Goal: Information Seeking & Learning: Learn about a topic

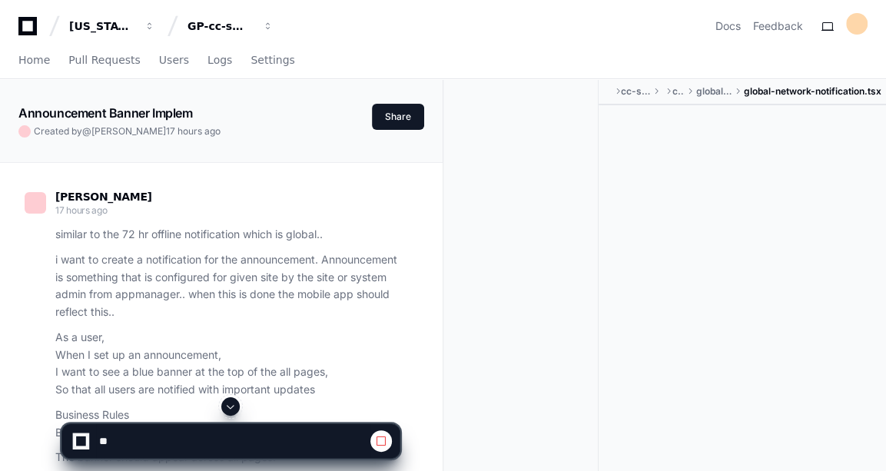
scroll to position [3430, 0]
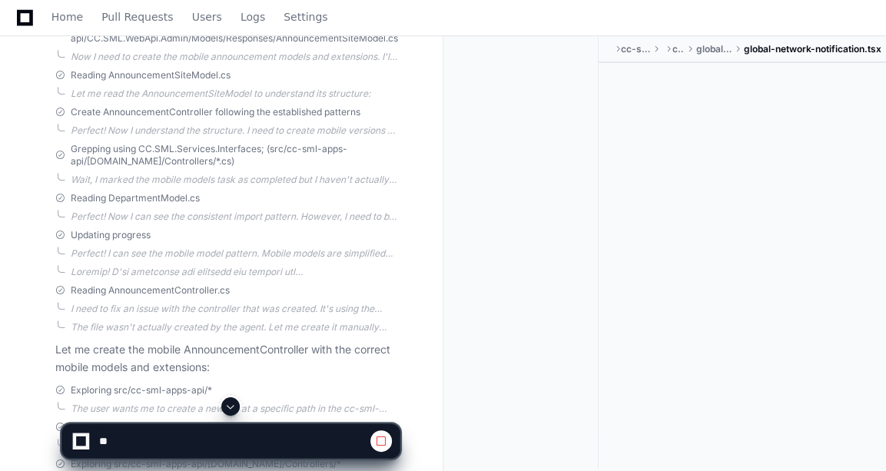
click at [236, 410] on span at bounding box center [230, 406] width 12 height 12
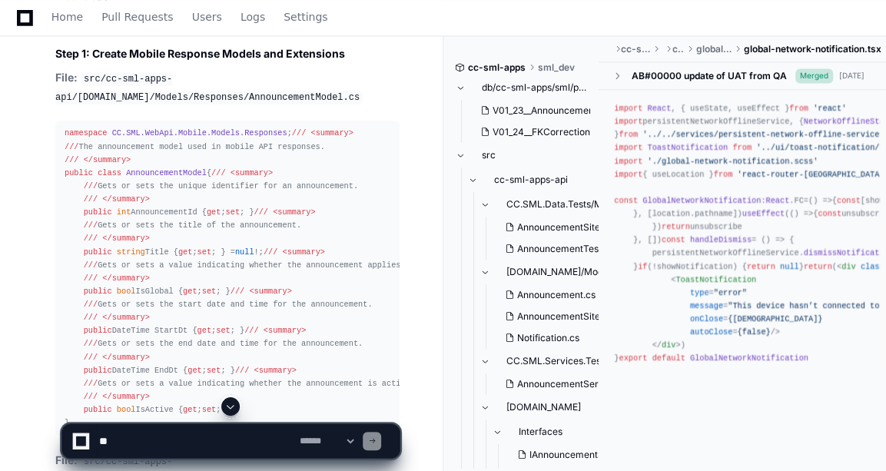
scroll to position [7822, 0]
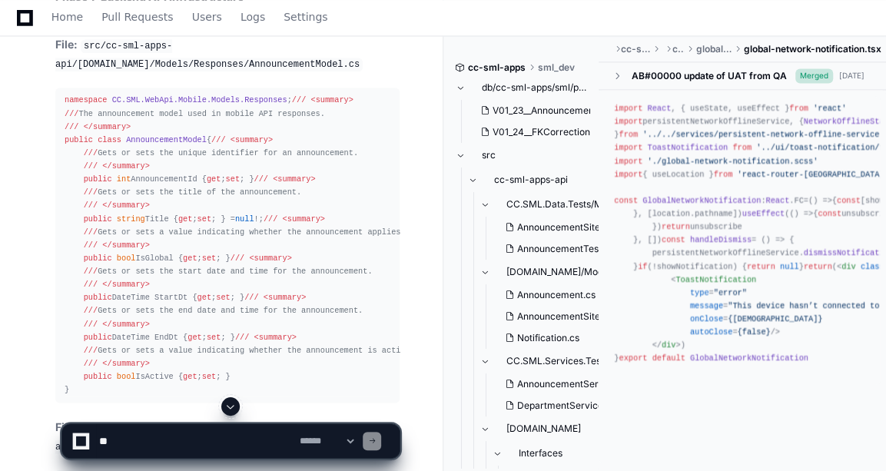
click at [169, 144] on span "AnnouncementModel" at bounding box center [166, 139] width 81 height 9
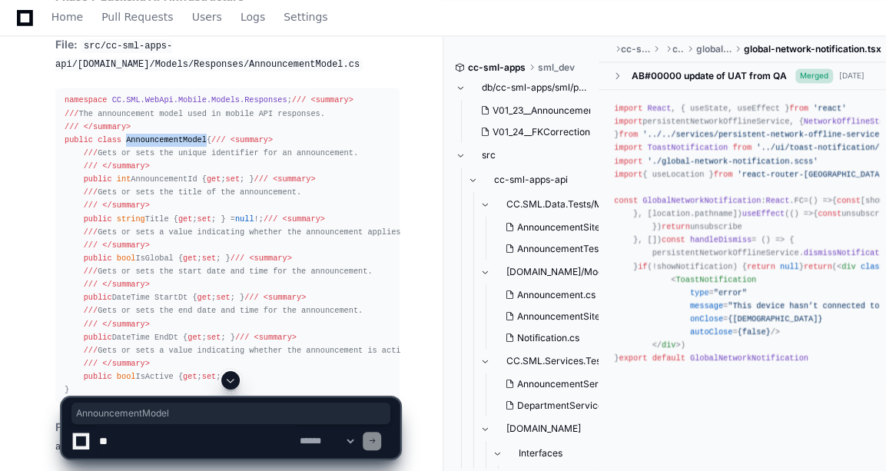
click at [169, 144] on span "AnnouncementModel" at bounding box center [166, 139] width 81 height 9
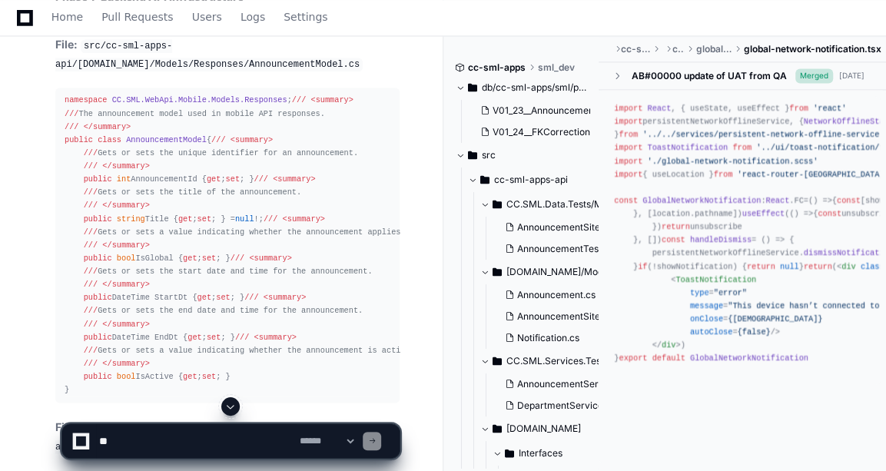
click at [67, 105] on span "namespace" at bounding box center [86, 99] width 42 height 9
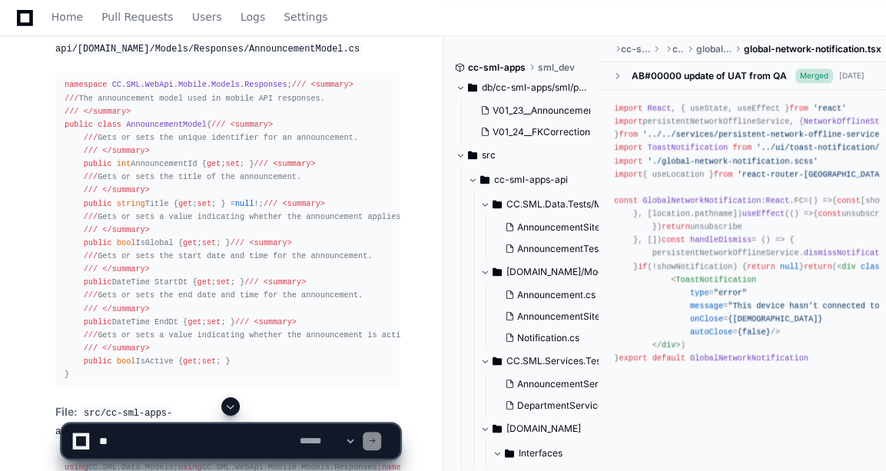
click at [318, 56] on code "src/cc-sml-apps-api/[DOMAIN_NAME]/Models/Responses/AnnouncementModel.cs" at bounding box center [208, 40] width 307 height 32
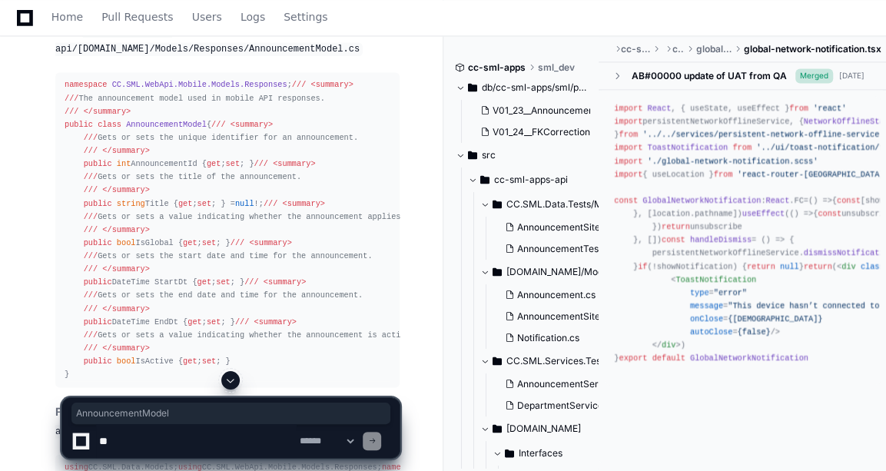
click at [318, 56] on code "src/cc-sml-apps-api/[DOMAIN_NAME]/Models/Responses/AnnouncementModel.cs" at bounding box center [208, 40] width 307 height 32
copy code "AnnouncementModel"
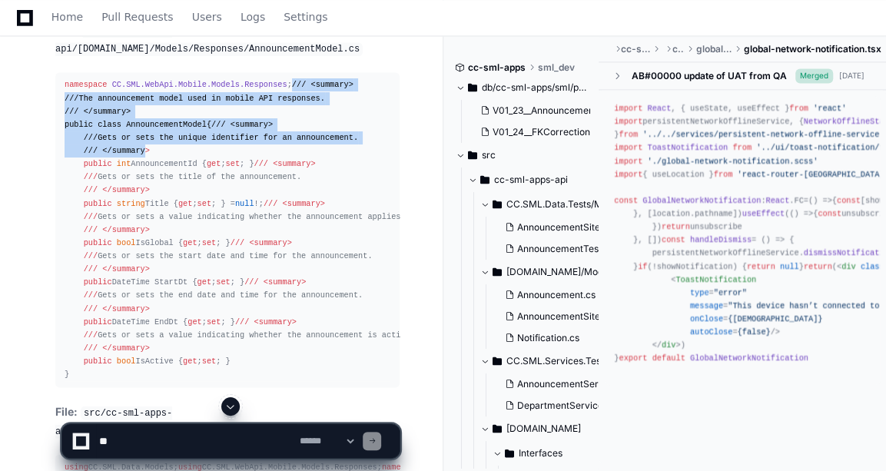
drag, startPoint x: 64, startPoint y: 143, endPoint x: 137, endPoint y: 233, distance: 115.8
click at [137, 233] on pre "namespace CC.SML.WebApi.Mobile.Models.Responses ; /// <summary> /// The announc…" at bounding box center [227, 229] width 344 height 315
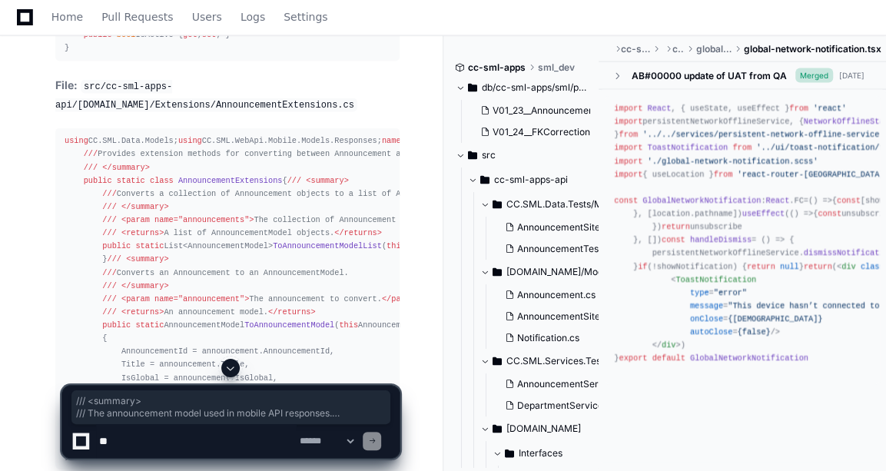
scroll to position [8079, 0]
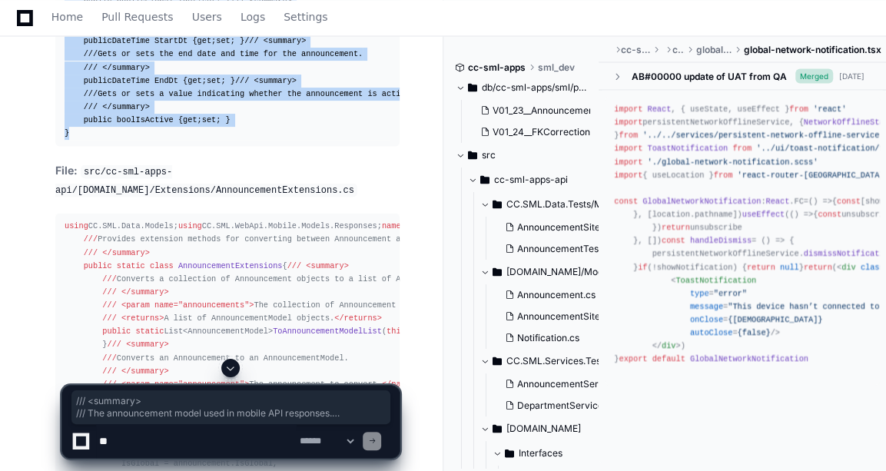
copy div "/// <summary> /// The announcement model used in mobile API responses. /// </su…"
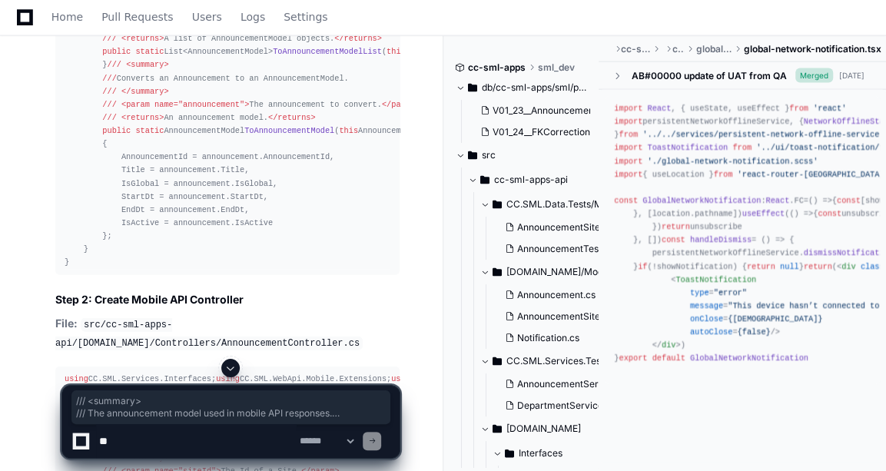
scroll to position [8365, 0]
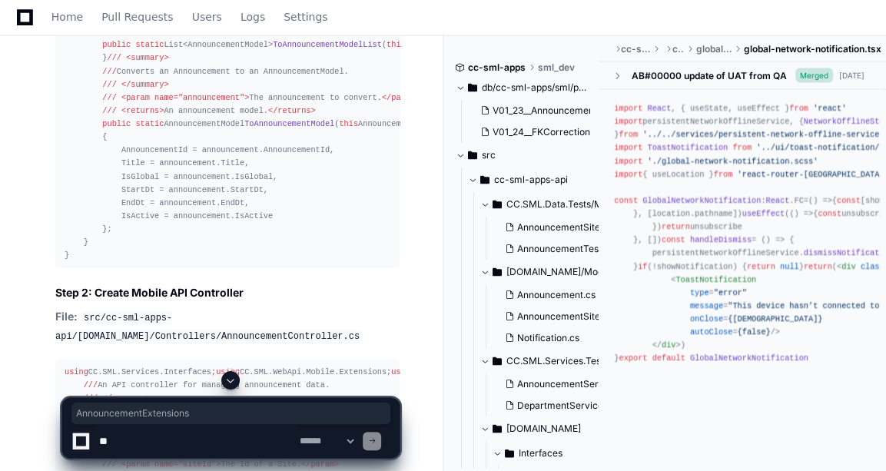
copy code "AnnouncementExtensions"
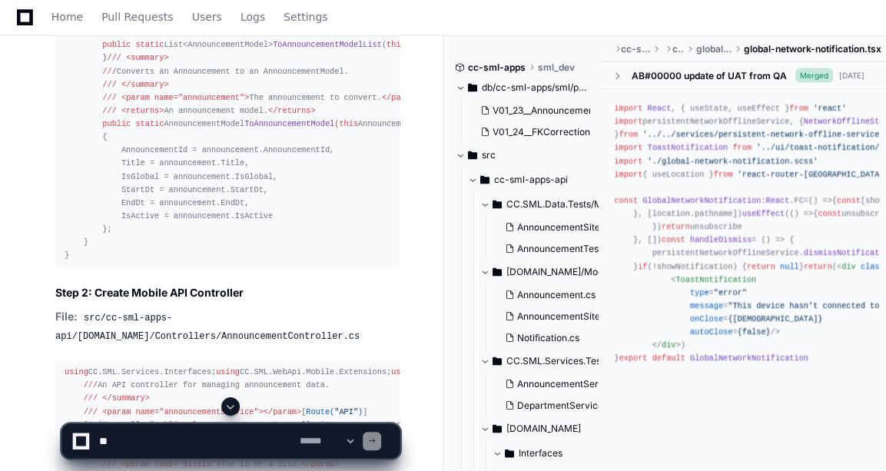
drag, startPoint x: 64, startPoint y: 194, endPoint x: 133, endPoint y: 277, distance: 108.0
click at [133, 262] on div "using CC.SML.Data.Models; using CC.SML.WebApi.Mobile.Models.Responses; namespac…" at bounding box center [228, 97] width 326 height 329
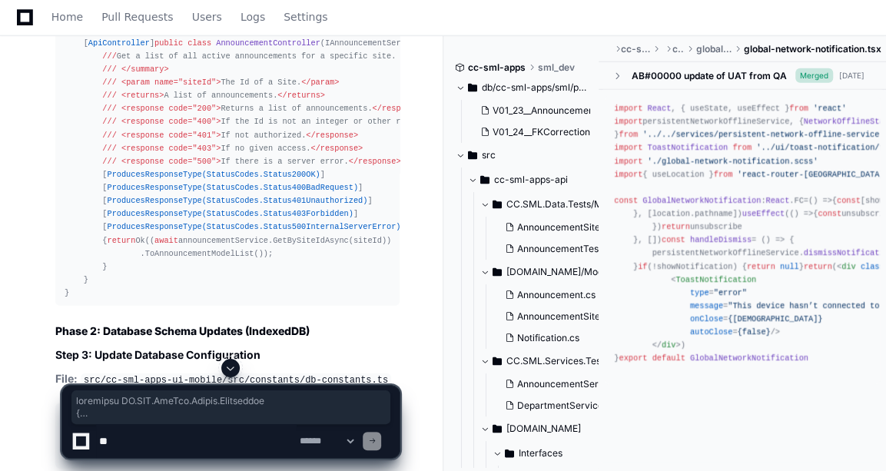
scroll to position [8773, 0]
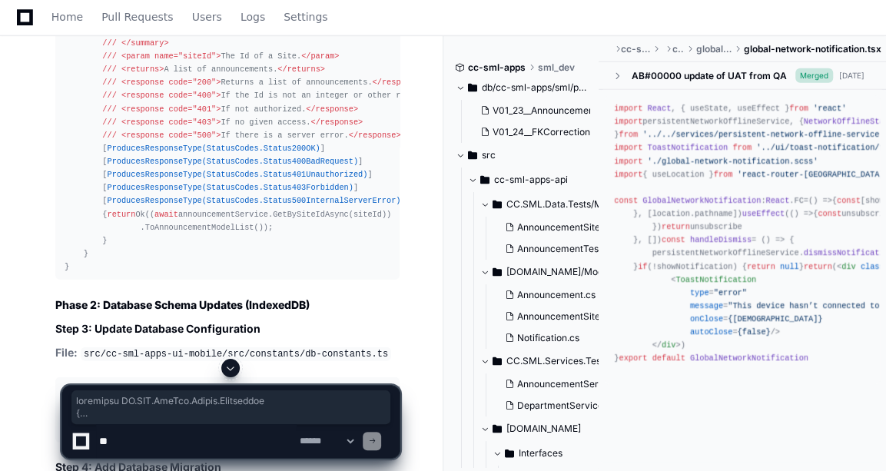
copy div "namespace CC.SML.WebApi.Mobile.Extensions { /// <summary> /// Provides extensio…"
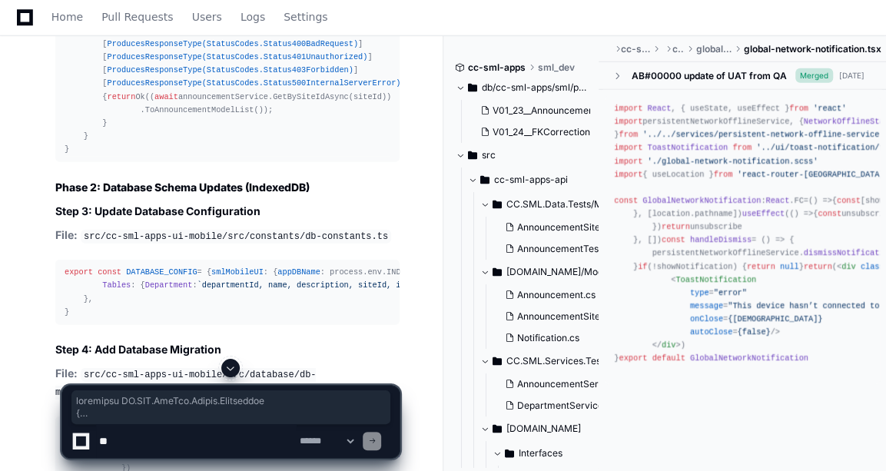
scroll to position [8891, 0]
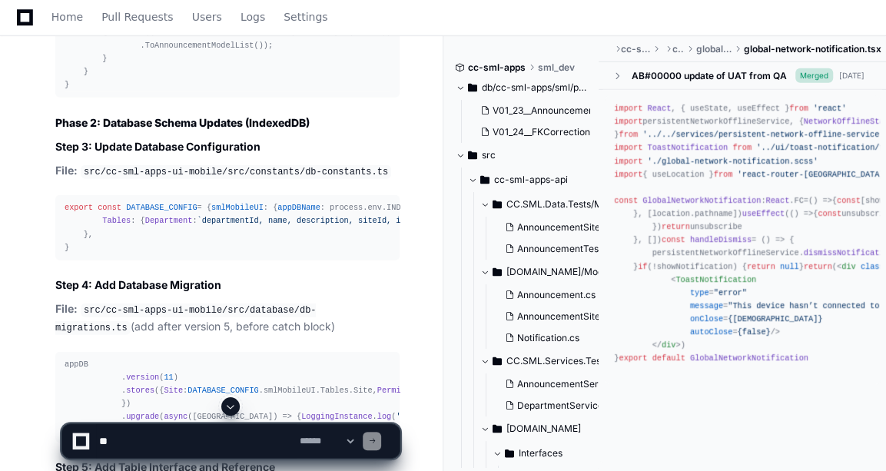
scroll to position [8954, 0]
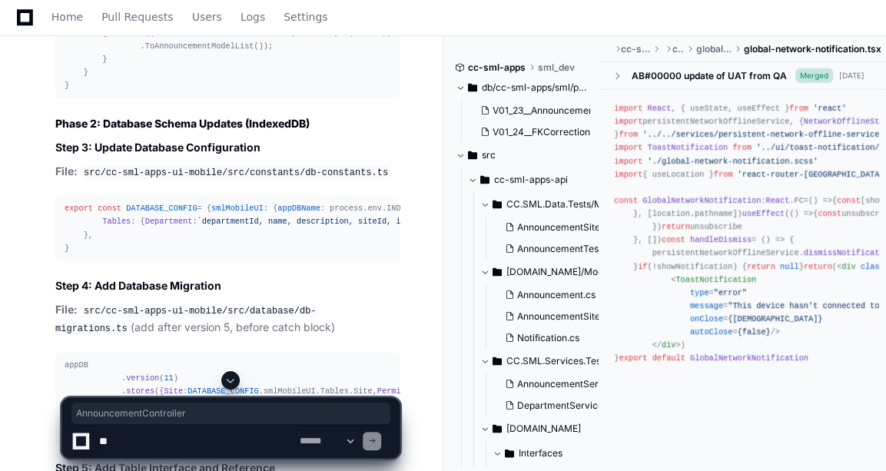
copy code "AnnouncementController"
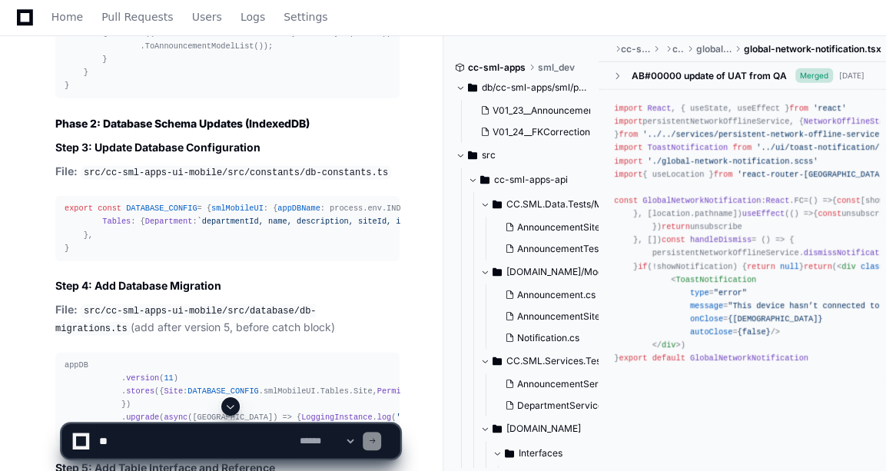
drag, startPoint x: 66, startPoint y: 205, endPoint x: 119, endPoint y: 264, distance: 78.9
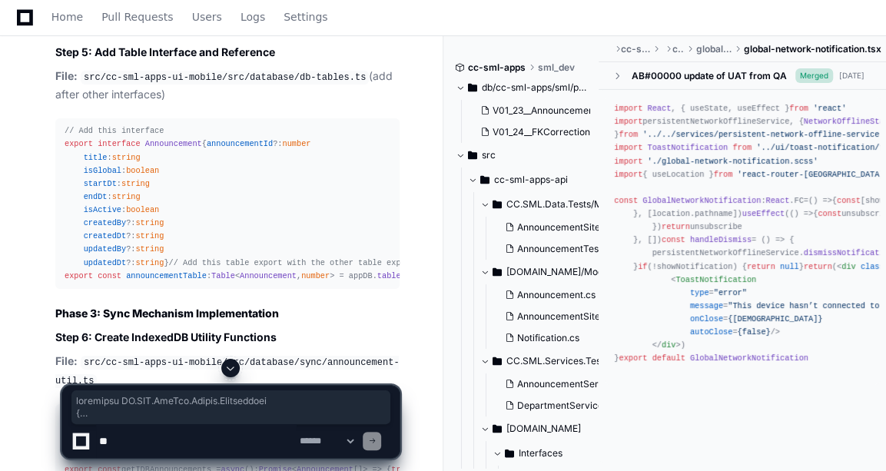
scroll to position [9396, 0]
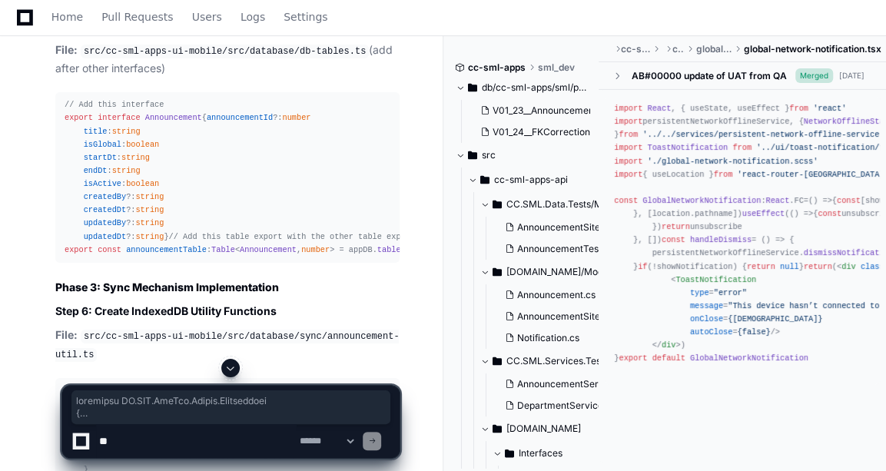
copy div "namespace CC.SML.WebApi.Mobile.Controllers { /// <summary> /// An API controlle…"
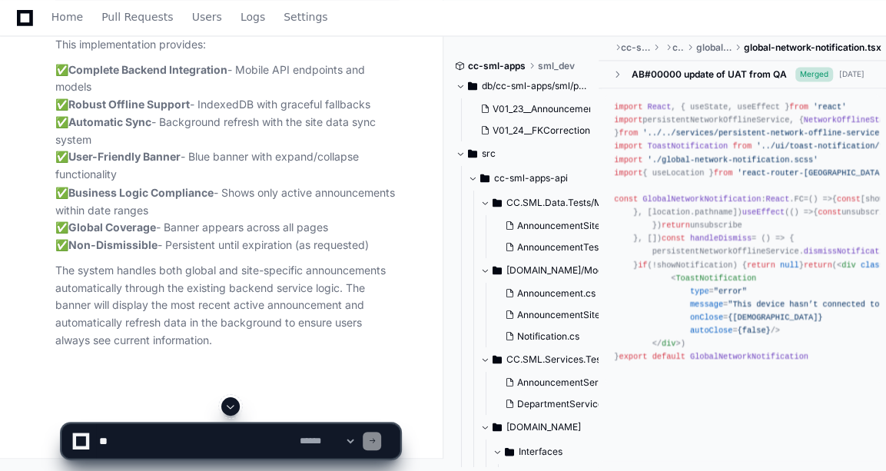
scroll to position [19478, 0]
